Goal: Information Seeking & Learning: Learn about a topic

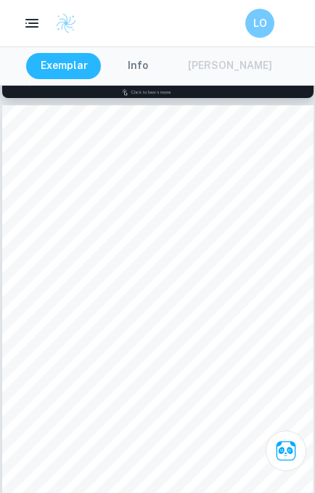
scroll to position [487, 0]
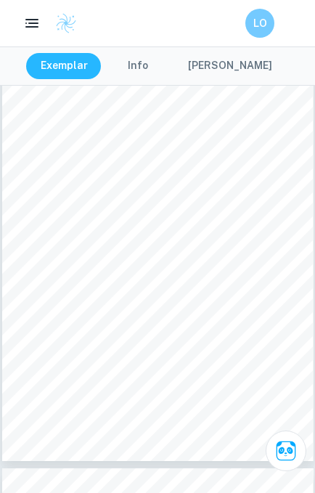
scroll to position [1773, 0]
